Goal: Check status: Check status

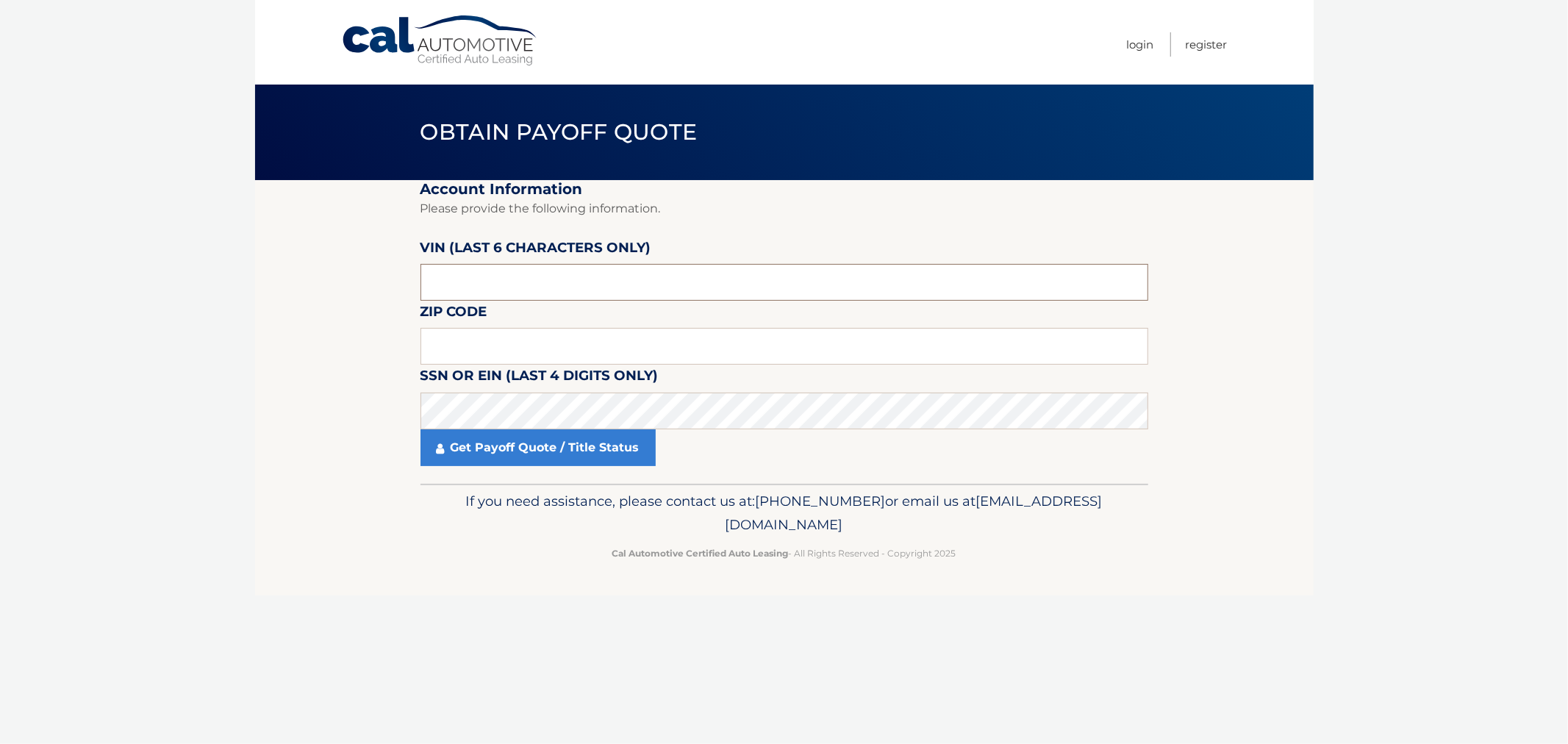
click at [509, 288] on input "text" at bounding box center [784, 281] width 728 height 37
paste input "531264"
type input "531264"
click at [503, 359] on input "text" at bounding box center [784, 345] width 728 height 37
paste input "15146"
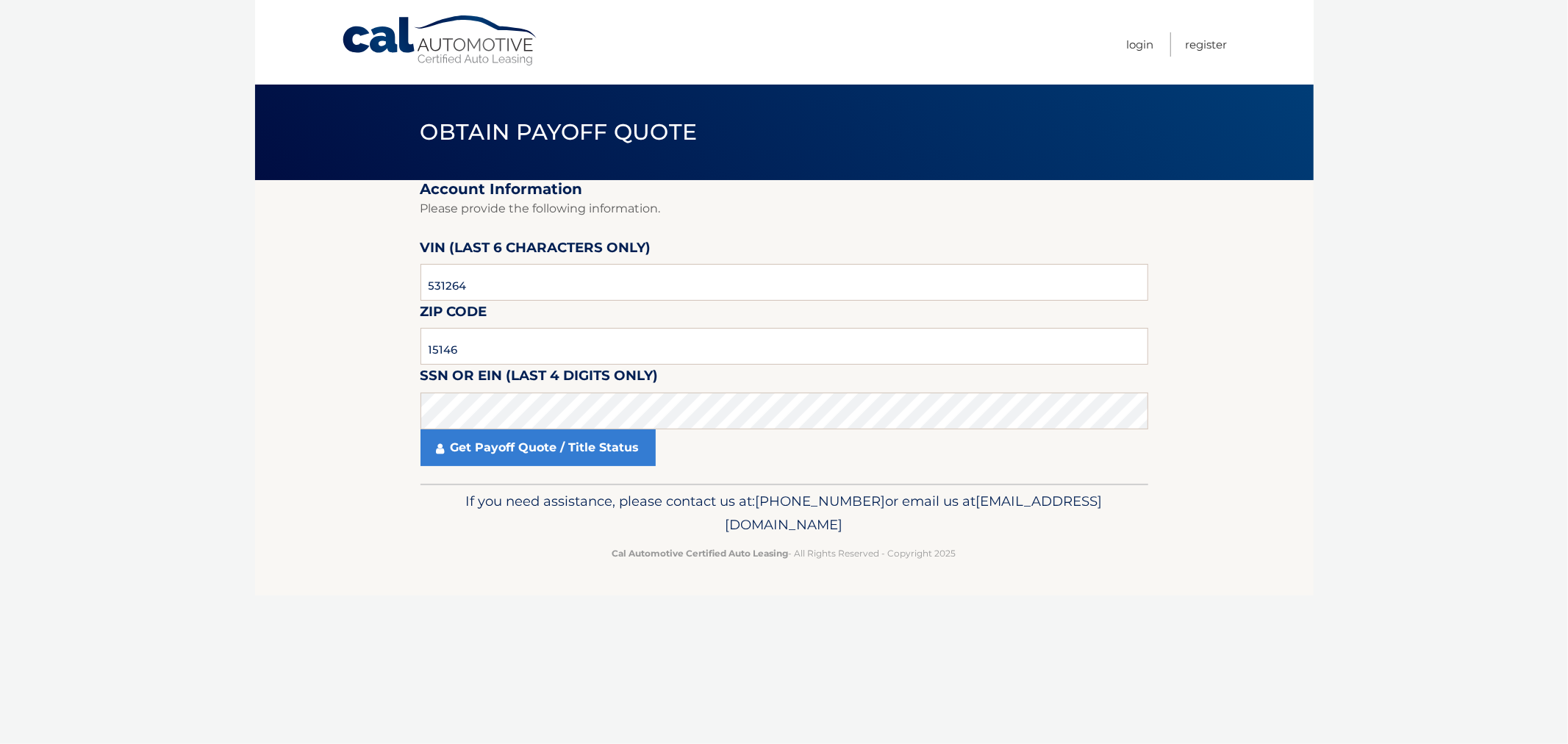
click at [468, 388] on label "SSN or EIN (last 4 digits only)" at bounding box center [539, 378] width 238 height 27
click at [503, 457] on link "Get Payoff Quote / Title Status" at bounding box center [537, 447] width 236 height 37
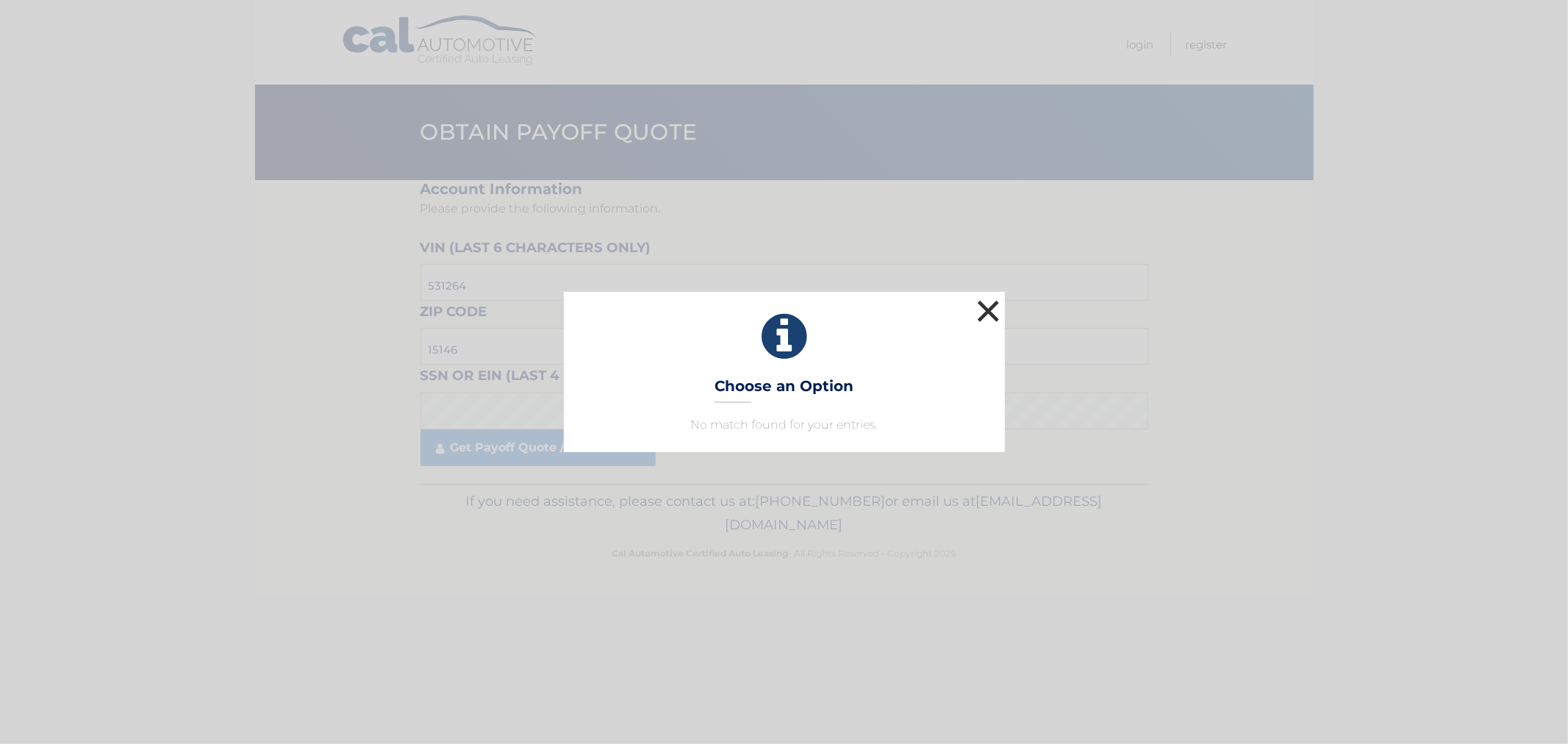
click at [986, 316] on button "×" at bounding box center [988, 310] width 30 height 30
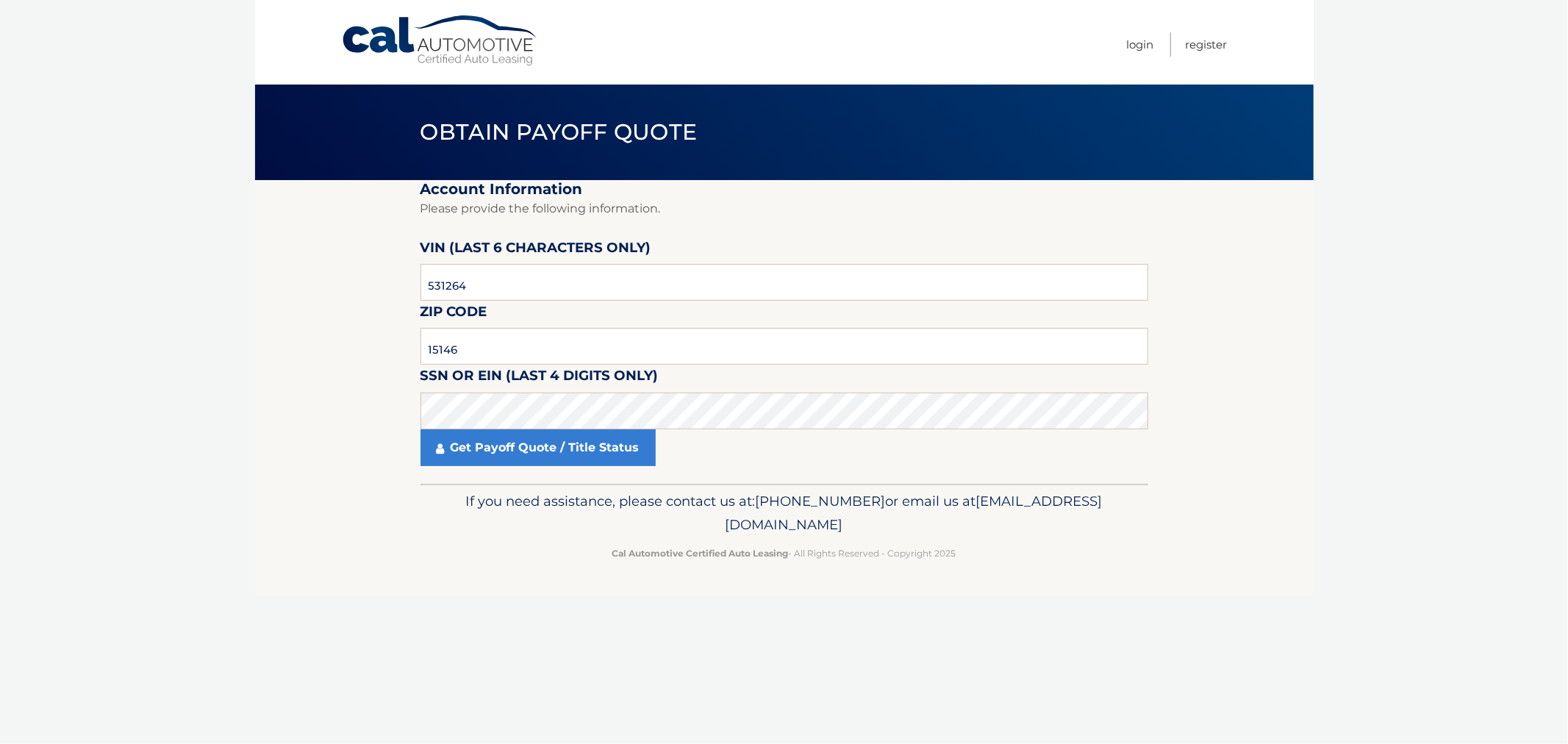
click at [546, 365] on label "SSN or EIN (last 4 digits only)" at bounding box center [539, 378] width 238 height 27
click at [545, 365] on label "SSN or EIN (last 4 digits only)" at bounding box center [539, 378] width 238 height 27
click at [532, 345] on input "15146" at bounding box center [784, 345] width 728 height 37
paste input "235"
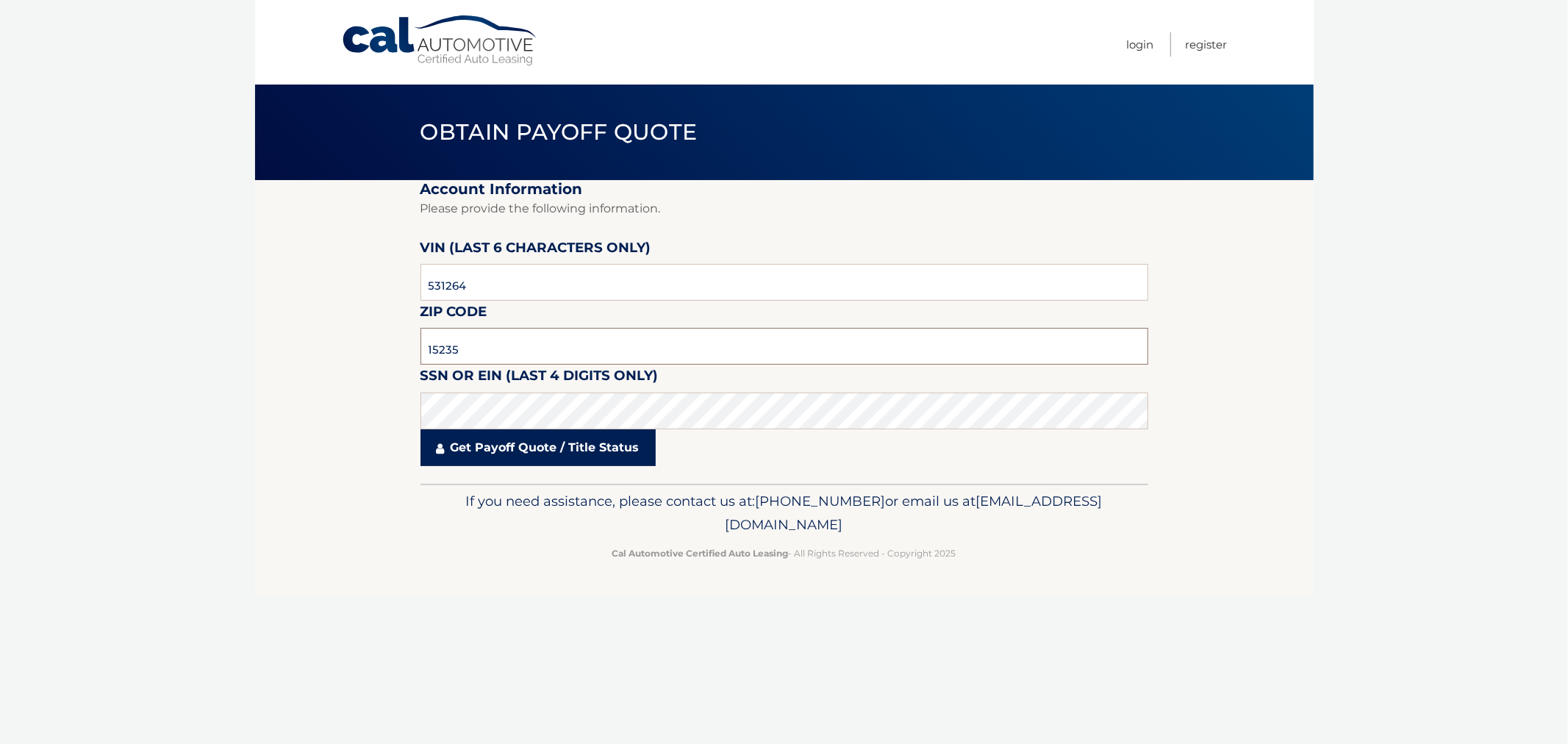
type input "15235"
click at [489, 454] on link "Get Payoff Quote / Title Status" at bounding box center [537, 447] width 236 height 37
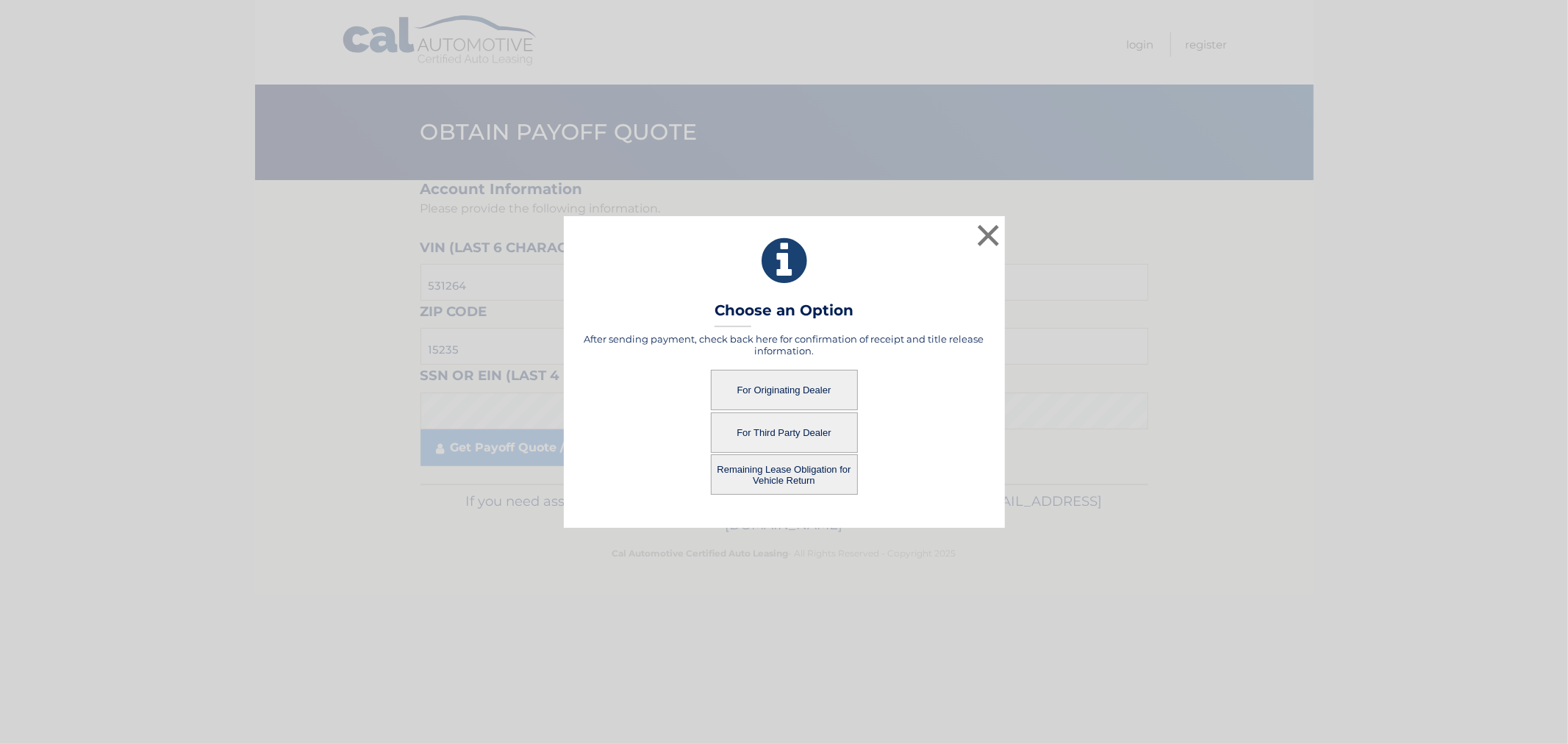
click at [804, 390] on button "For Originating Dealer" at bounding box center [784, 390] width 147 height 41
click at [753, 390] on button "For Originating Dealer" at bounding box center [784, 390] width 147 height 41
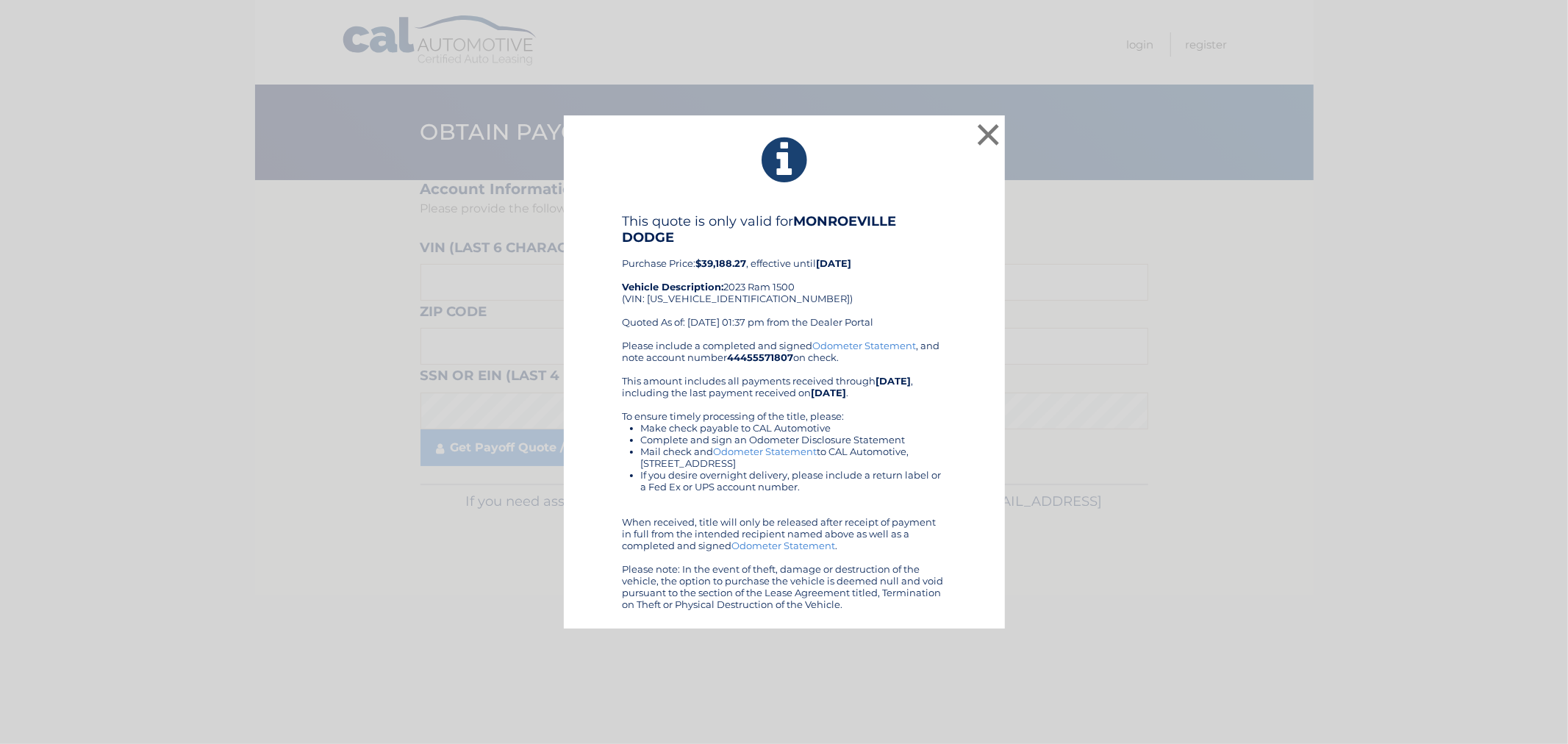
drag, startPoint x: 623, startPoint y: 221, endPoint x: 946, endPoint y: 608, distance: 504.1
click at [946, 608] on div "This quote is only valid for MONROEVILLE DODGE Purchase Price: $39,188.27 , eff…" at bounding box center [784, 412] width 404 height 397
copy div "This quote is only valid for MONROEVILLE DODGE Purchase Price: $39,188.27 , eff…"
click at [1001, 138] on button "×" at bounding box center [988, 134] width 30 height 30
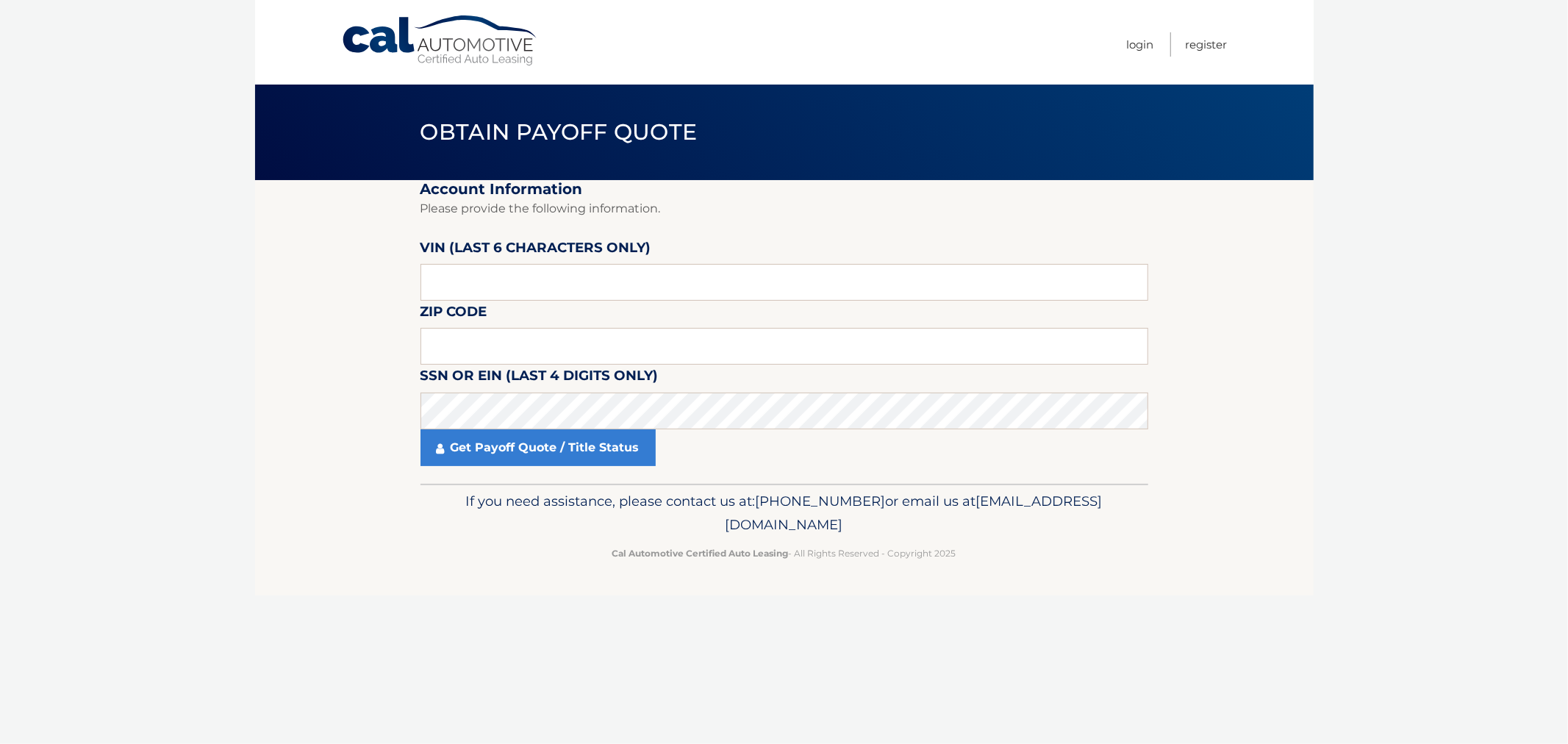
drag, startPoint x: 735, startPoint y: 157, endPoint x: 474, endPoint y: 150, distance: 261.1
click at [710, 156] on header "Obtain Payoff Quote" at bounding box center [784, 132] width 728 height 95
click at [408, 64] on link "Cal Automotive" at bounding box center [440, 40] width 198 height 52
